Goal: Transaction & Acquisition: Purchase product/service

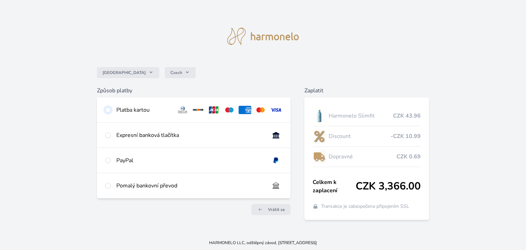
click at [109, 112] on input "radio" at bounding box center [108, 110] width 6 height 6
radio input "true"
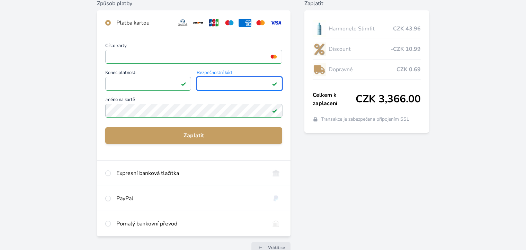
scroll to position [90, 0]
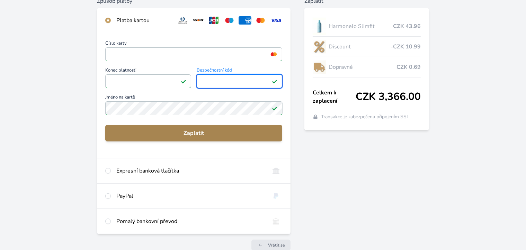
click at [172, 135] on span "Zaplatit" at bounding box center [194, 133] width 166 height 8
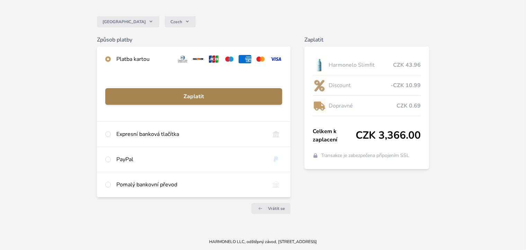
scroll to position [51, 0]
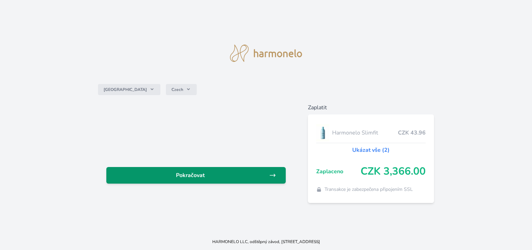
click at [181, 177] on span "Pokračovat" at bounding box center [190, 175] width 157 height 8
